Goal: Information Seeking & Learning: Learn about a topic

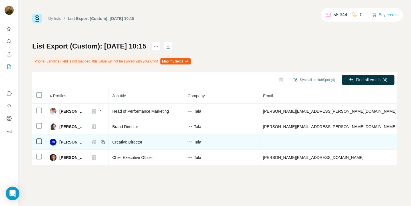
scroll to position [0, 87]
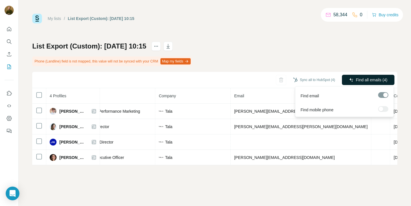
click at [359, 77] on span "Find all emails (4)" at bounding box center [371, 80] width 31 height 6
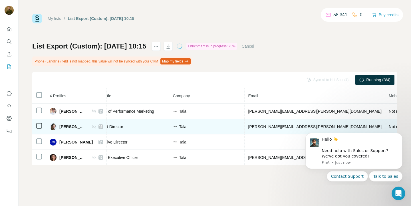
scroll to position [0, 67]
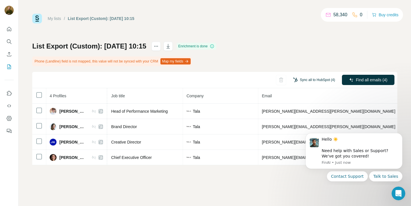
click at [319, 77] on button "Sync all to HubSpot (4)" at bounding box center [314, 80] width 50 height 9
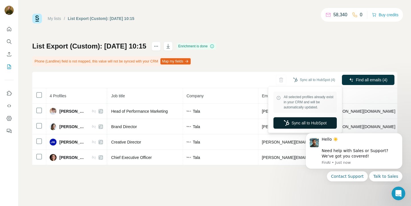
click at [306, 121] on button "Sync all to HubSpot" at bounding box center [304, 122] width 63 height 11
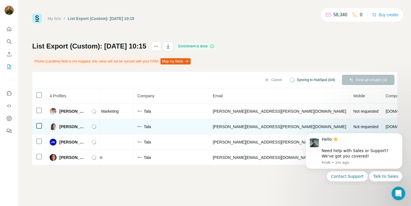
scroll to position [0, 119]
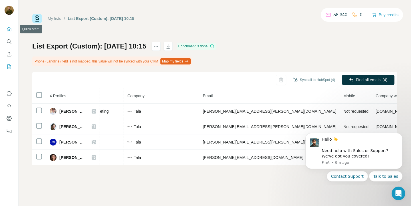
click at [10, 27] on icon "Quick start" at bounding box center [9, 29] width 6 height 6
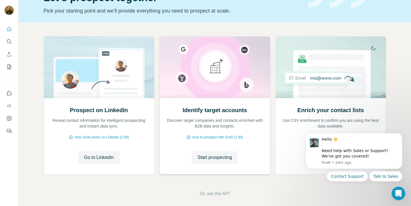
scroll to position [39, 0]
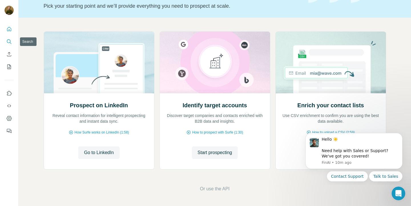
click at [12, 38] on button "Search" at bounding box center [9, 42] width 9 height 10
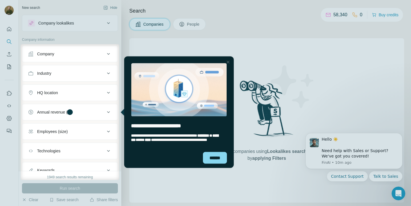
click at [295, 93] on div at bounding box center [265, 112] width 292 height 136
click at [228, 63] on div at bounding box center [228, 62] width 7 height 7
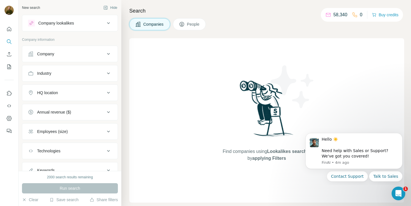
click at [97, 54] on div "Company" at bounding box center [66, 54] width 77 height 6
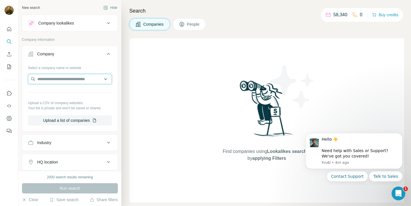
click at [90, 80] on input "text" at bounding box center [70, 79] width 84 height 10
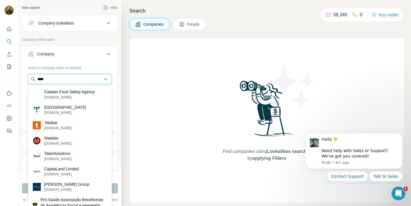
click at [70, 81] on input "****" at bounding box center [70, 79] width 84 height 10
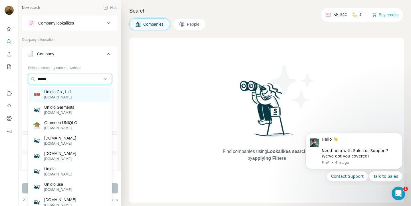
type input "******"
click at [76, 97] on div "Uniqlo Co., Ltd. uniqlo.com" at bounding box center [69, 94] width 81 height 15
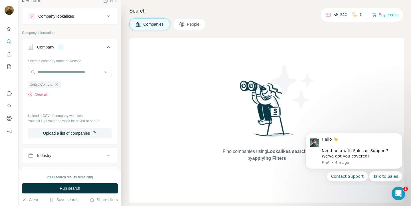
scroll to position [8, 0]
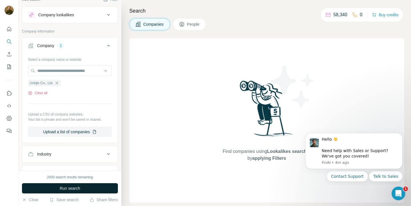
click at [74, 187] on span "Run search" at bounding box center [70, 189] width 21 height 6
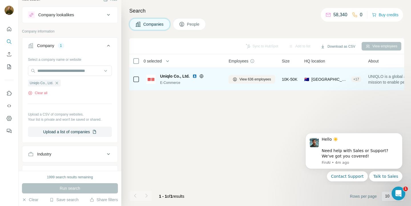
click at [180, 77] on span "Uniqlo Co., Ltd." at bounding box center [174, 76] width 29 height 6
click at [254, 80] on span "View 636 employees" at bounding box center [255, 79] width 32 height 5
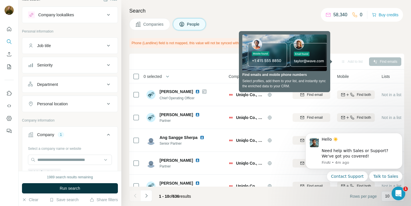
click at [126, 56] on div "Search Companies People Phone (Landline) field is not mapped, this value will n…" at bounding box center [266, 103] width 290 height 206
click at [274, 23] on div "Companies People" at bounding box center [266, 24] width 275 height 12
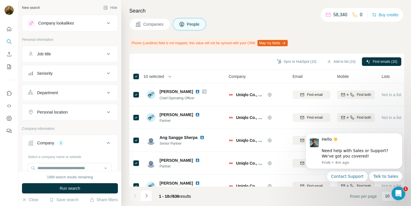
click at [108, 23] on icon at bounding box center [108, 23] width 3 height 2
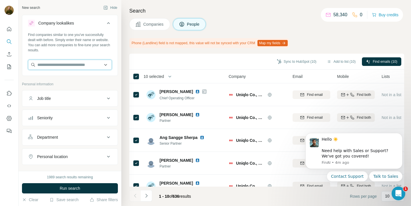
click at [84, 70] on input "text" at bounding box center [70, 65] width 84 height 10
type input "**********"
click at [126, 49] on div "Search Companies People Phone (Landline) field is not mapped, this value will n…" at bounding box center [266, 103] width 290 height 206
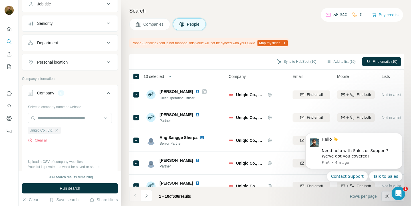
scroll to position [103, 0]
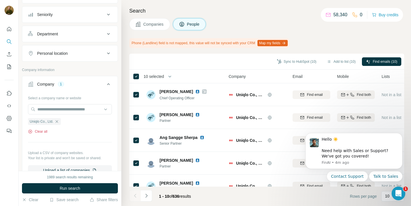
click at [43, 132] on button "Clear all" at bounding box center [37, 131] width 19 height 5
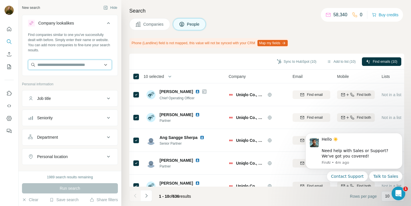
click at [70, 63] on input "text" at bounding box center [70, 65] width 84 height 10
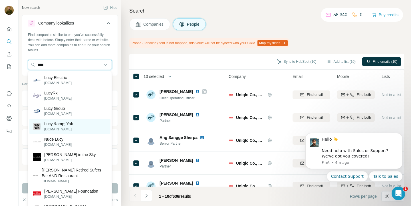
type input "****"
click at [74, 127] on div "Lucy &amp; Yak lucyandyak.com" at bounding box center [69, 126] width 81 height 15
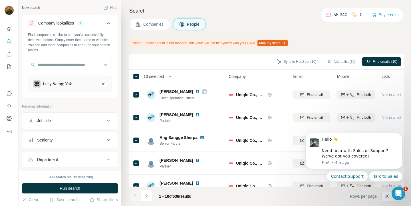
scroll to position [1, 0]
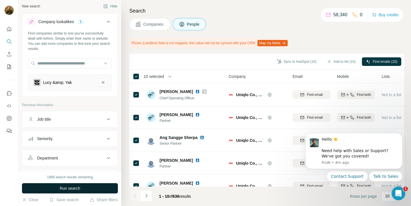
click at [85, 189] on button "Run search" at bounding box center [70, 188] width 96 height 10
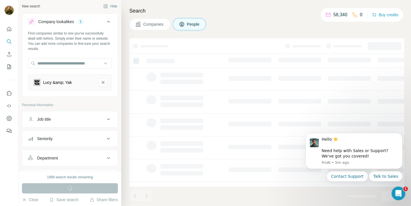
click at [152, 24] on span "Companies" at bounding box center [153, 24] width 21 height 6
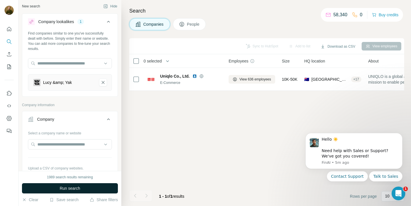
click at [75, 186] on span "Run search" at bounding box center [70, 189] width 21 height 6
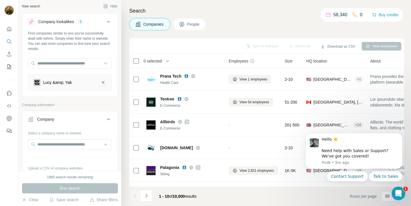
click at [104, 83] on icon "Lucy &amp; Yak-remove-button" at bounding box center [102, 83] width 5 height 6
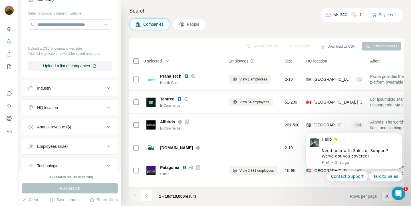
scroll to position [99, 0]
click at [99, 86] on div "Industry" at bounding box center [66, 88] width 77 height 6
click at [91, 98] on div at bounding box center [67, 102] width 71 height 10
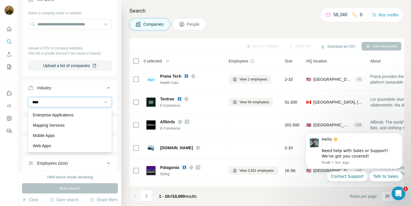
scroll to position [0, 0]
type input "*"
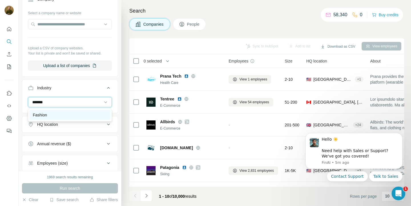
type input "*******"
click at [77, 114] on div "Fashion" at bounding box center [70, 115] width 74 height 6
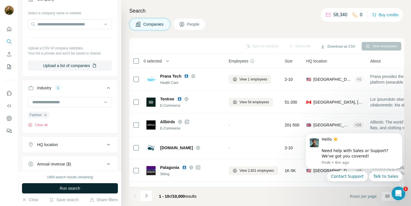
click at [80, 188] on span "Run search" at bounding box center [70, 189] width 21 height 6
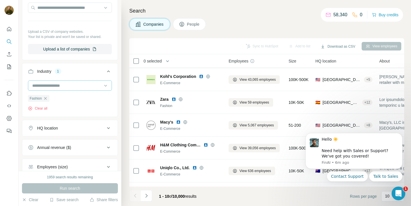
scroll to position [135, 0]
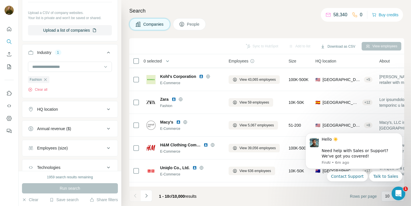
click at [54, 112] on div "HQ location" at bounding box center [47, 109] width 21 height 6
click at [57, 128] on input "text" at bounding box center [70, 123] width 84 height 10
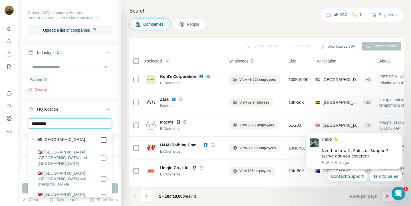
type input "**********"
click at [114, 122] on div "**********" at bounding box center [69, 135] width 95 height 35
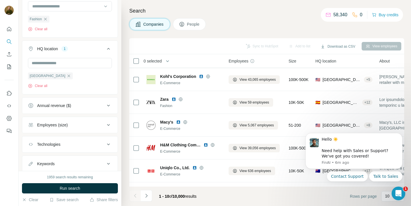
scroll to position [213, 0]
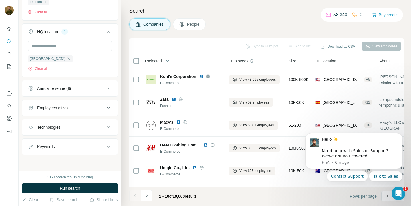
click at [83, 107] on div "Employees (size)" at bounding box center [66, 108] width 77 height 6
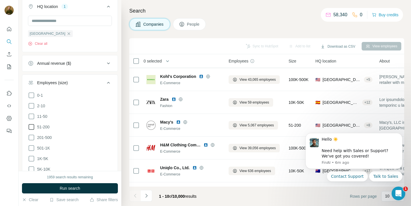
scroll to position [242, 0]
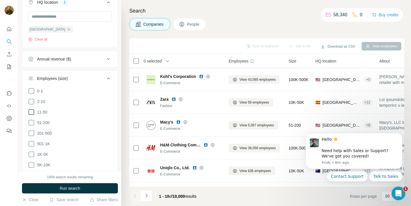
click at [34, 114] on icon at bounding box center [32, 112] width 6 height 6
click at [33, 122] on icon at bounding box center [31, 122] width 7 height 7
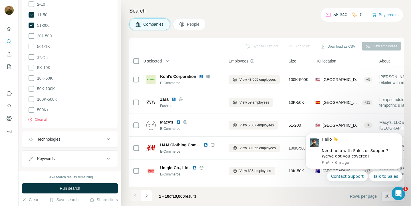
scroll to position [350, 0]
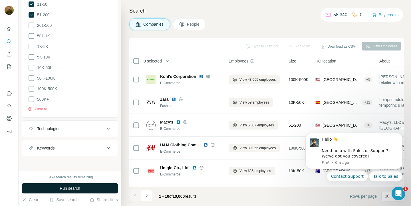
click at [71, 191] on span "Run search" at bounding box center [70, 189] width 21 height 6
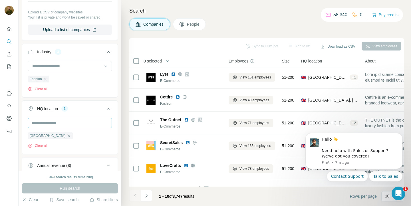
scroll to position [135, 0]
